Goal: Task Accomplishment & Management: Use online tool/utility

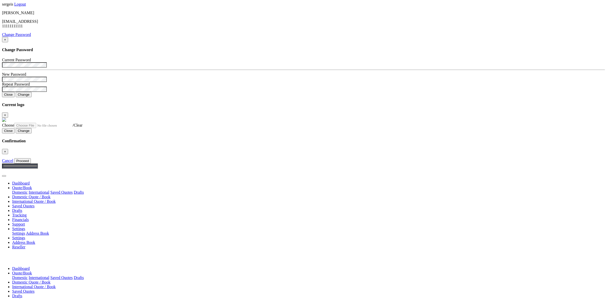
click at [30, 181] on link "Dashboard" at bounding box center [20, 183] width 17 height 4
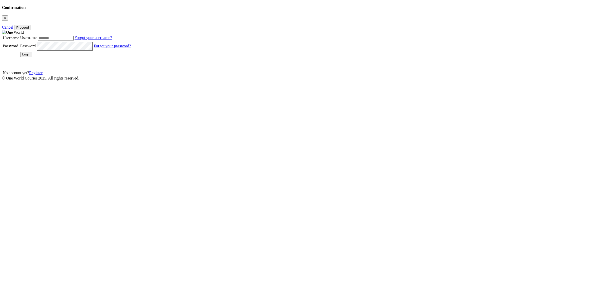
type input "*******"
click at [33, 57] on button "Login" at bounding box center [26, 54] width 12 height 5
